Goal: Task Accomplishment & Management: Use online tool/utility

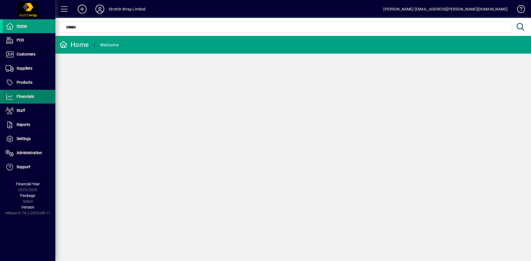
click at [36, 94] on span at bounding box center [29, 96] width 52 height 13
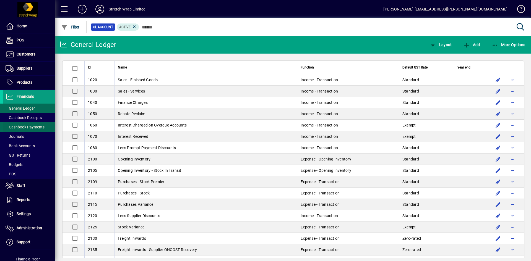
click at [26, 125] on span "Cashbook Payments" at bounding box center [25, 127] width 39 height 4
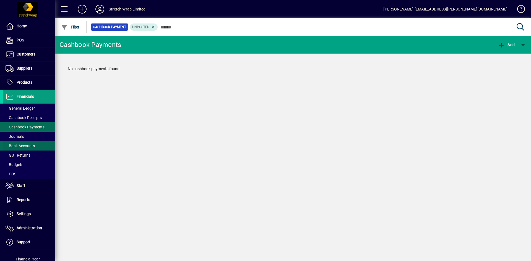
click at [21, 143] on span "Bank Accounts" at bounding box center [19, 146] width 32 height 6
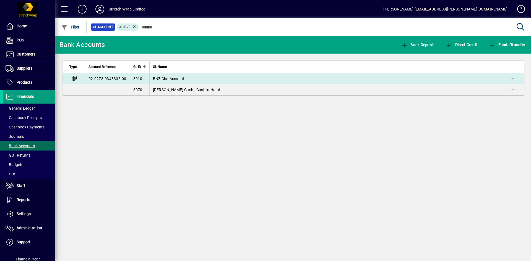
click at [164, 75] on td "BNZ Chq Account" at bounding box center [318, 78] width 338 height 11
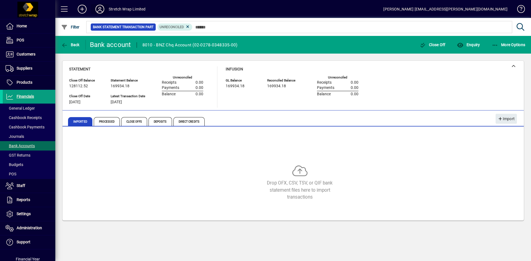
click at [100, 11] on icon at bounding box center [99, 9] width 11 height 9
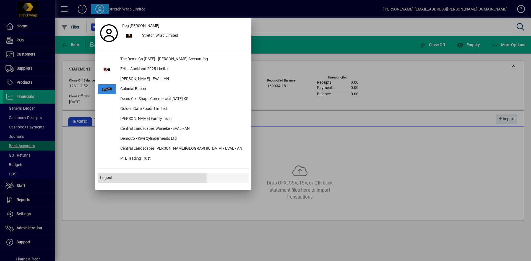
click at [107, 178] on span "Logout" at bounding box center [106, 178] width 12 height 6
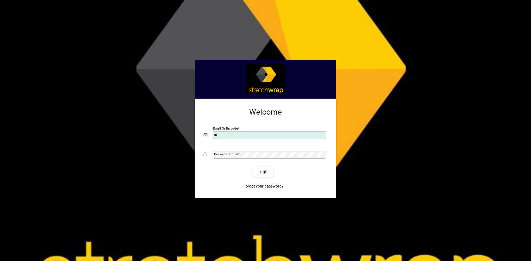
type input "**********"
click at [223, 136] on input "Email or Barcode" at bounding box center [270, 135] width 112 height 4
type input "**********"
click at [258, 151] on div "Password or Pin" at bounding box center [265, 154] width 124 height 10
click at [263, 170] on span "Login" at bounding box center [262, 172] width 11 height 6
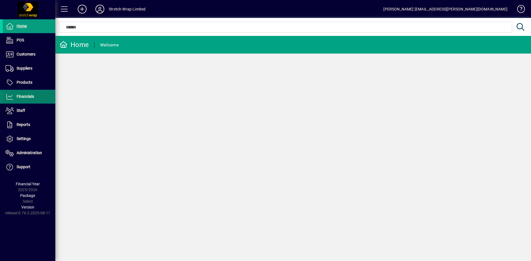
click at [23, 97] on span "Financials" at bounding box center [25, 96] width 17 height 4
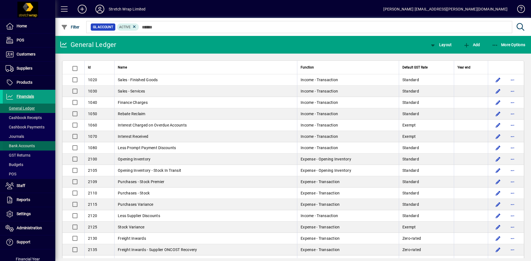
click at [23, 144] on span "Bank Accounts" at bounding box center [20, 146] width 29 height 4
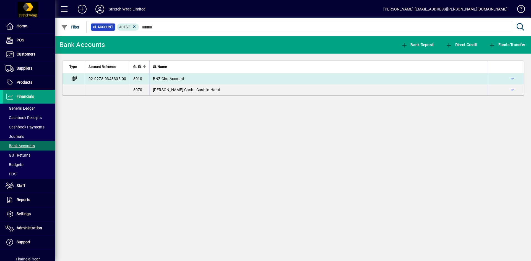
click at [173, 78] on span "BNZ Chq Account" at bounding box center [168, 79] width 31 height 4
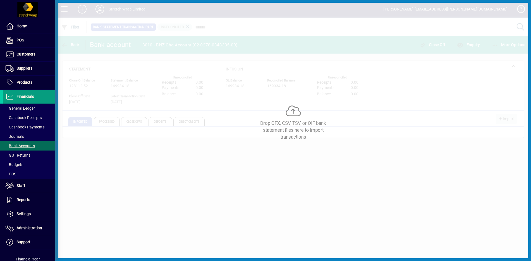
click at [330, 136] on div "Drop OFX, CSV, TSV, or QIF bank statement files here to import transactions" at bounding box center [292, 130] width 475 height 261
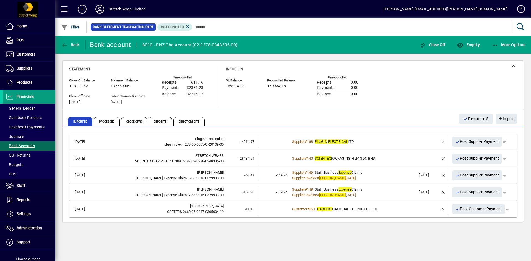
click at [340, 210] on span "CARTERS NATIONAL SUPPORT OFFICE" at bounding box center [347, 209] width 61 height 4
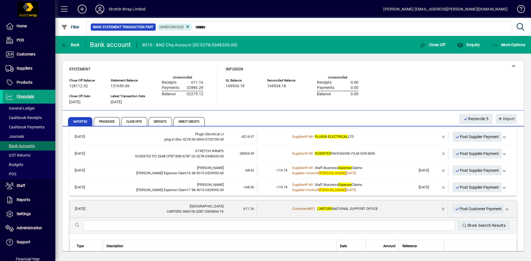
scroll to position [3, 0]
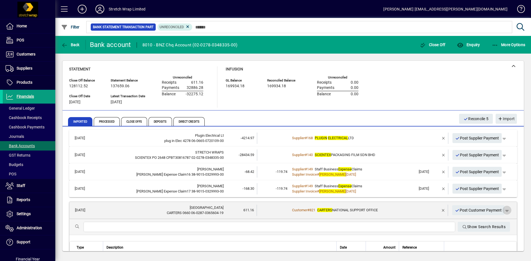
click at [505, 209] on span "button" at bounding box center [506, 210] width 13 height 13
click at [494, 221] on span "Customer Payment" at bounding box center [485, 222] width 40 height 7
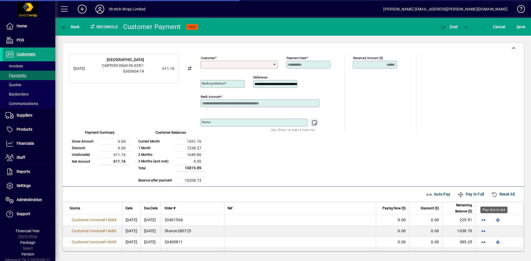
type input "**********"
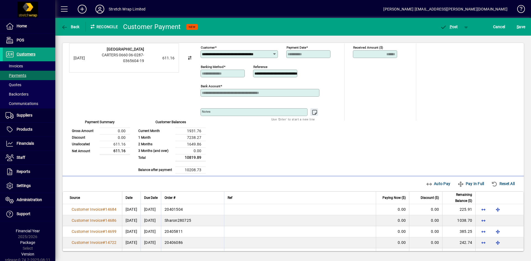
scroll to position [19, 0]
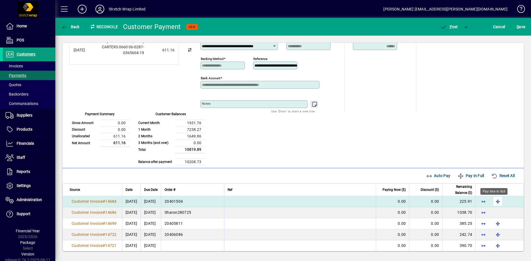
click at [495, 200] on span "button" at bounding box center [497, 201] width 13 height 13
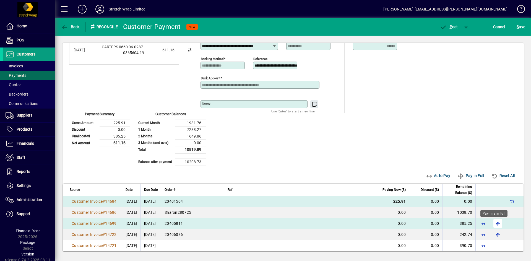
click at [492, 222] on span "button" at bounding box center [497, 223] width 13 height 13
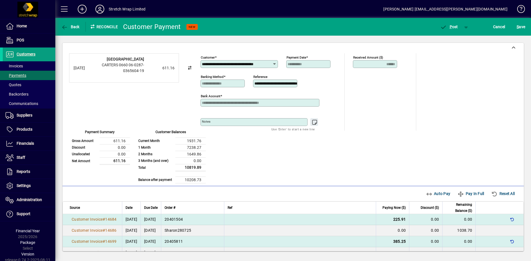
scroll to position [0, 0]
click at [507, 242] on span "button" at bounding box center [511, 241] width 13 height 13
click at [508, 219] on span "button" at bounding box center [511, 219] width 13 height 13
click at [493, 220] on span "button" at bounding box center [497, 219] width 13 height 13
click at [494, 241] on span "button" at bounding box center [497, 241] width 13 height 13
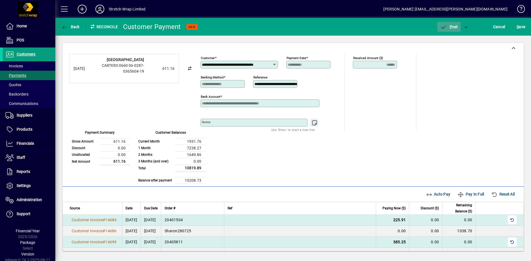
click at [454, 27] on span "P ost" at bounding box center [449, 27] width 18 height 4
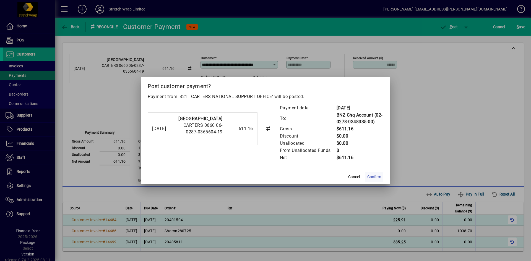
click at [374, 174] on span "Confirm" at bounding box center [374, 177] width 14 height 6
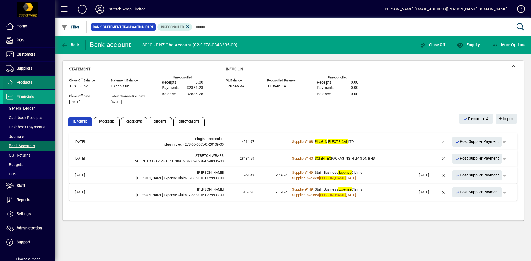
click at [25, 81] on span "Products" at bounding box center [25, 82] width 16 height 4
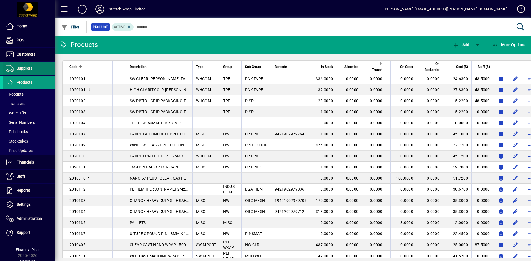
click at [25, 71] on span "Suppliers" at bounding box center [18, 68] width 30 height 7
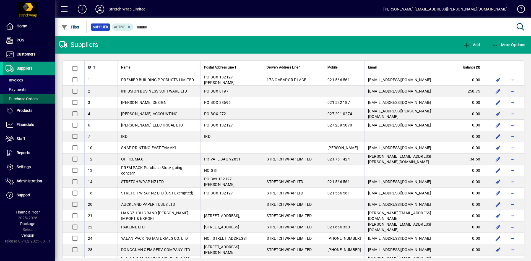
click at [25, 99] on span "Purchase Orders" at bounding box center [22, 99] width 32 height 4
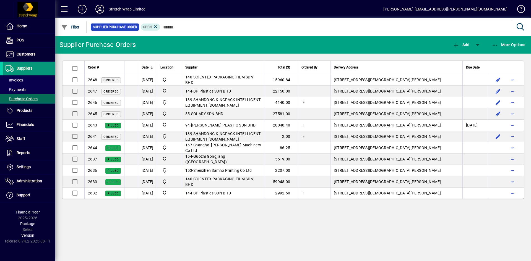
click at [25, 67] on span "Suppliers" at bounding box center [25, 68] width 16 height 4
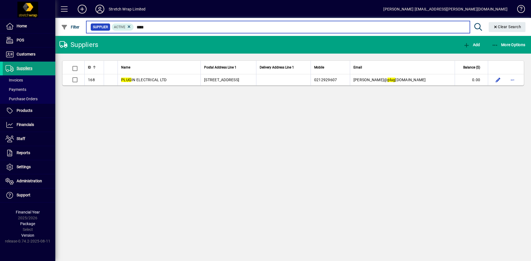
type input "****"
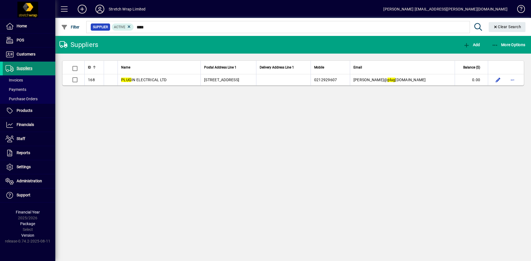
click at [28, 66] on span "Suppliers" at bounding box center [18, 68] width 30 height 7
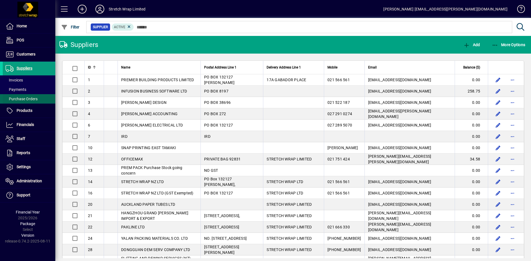
click at [20, 99] on span "Purchase Orders" at bounding box center [22, 99] width 32 height 4
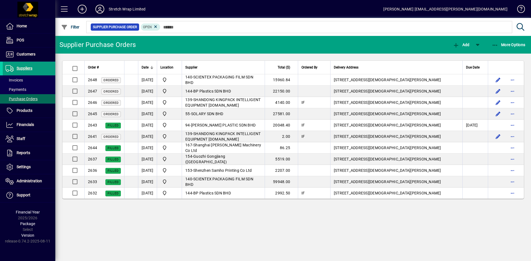
click at [102, 9] on icon at bounding box center [99, 9] width 11 height 9
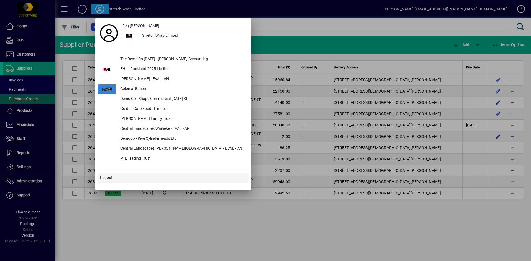
click at [111, 179] on span "Logout" at bounding box center [106, 178] width 12 height 6
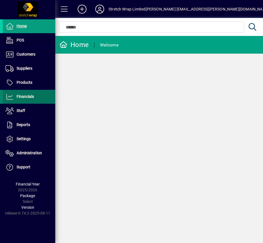
click at [26, 96] on span "Financials" at bounding box center [25, 96] width 17 height 4
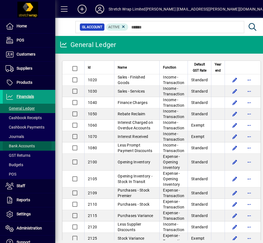
click at [20, 145] on span "Bank Accounts" at bounding box center [20, 146] width 29 height 4
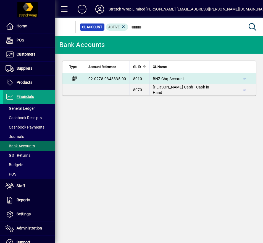
click at [179, 77] on span "BNZ Chq Account" at bounding box center [168, 79] width 31 height 4
